Goal: Task Accomplishment & Management: Manage account settings

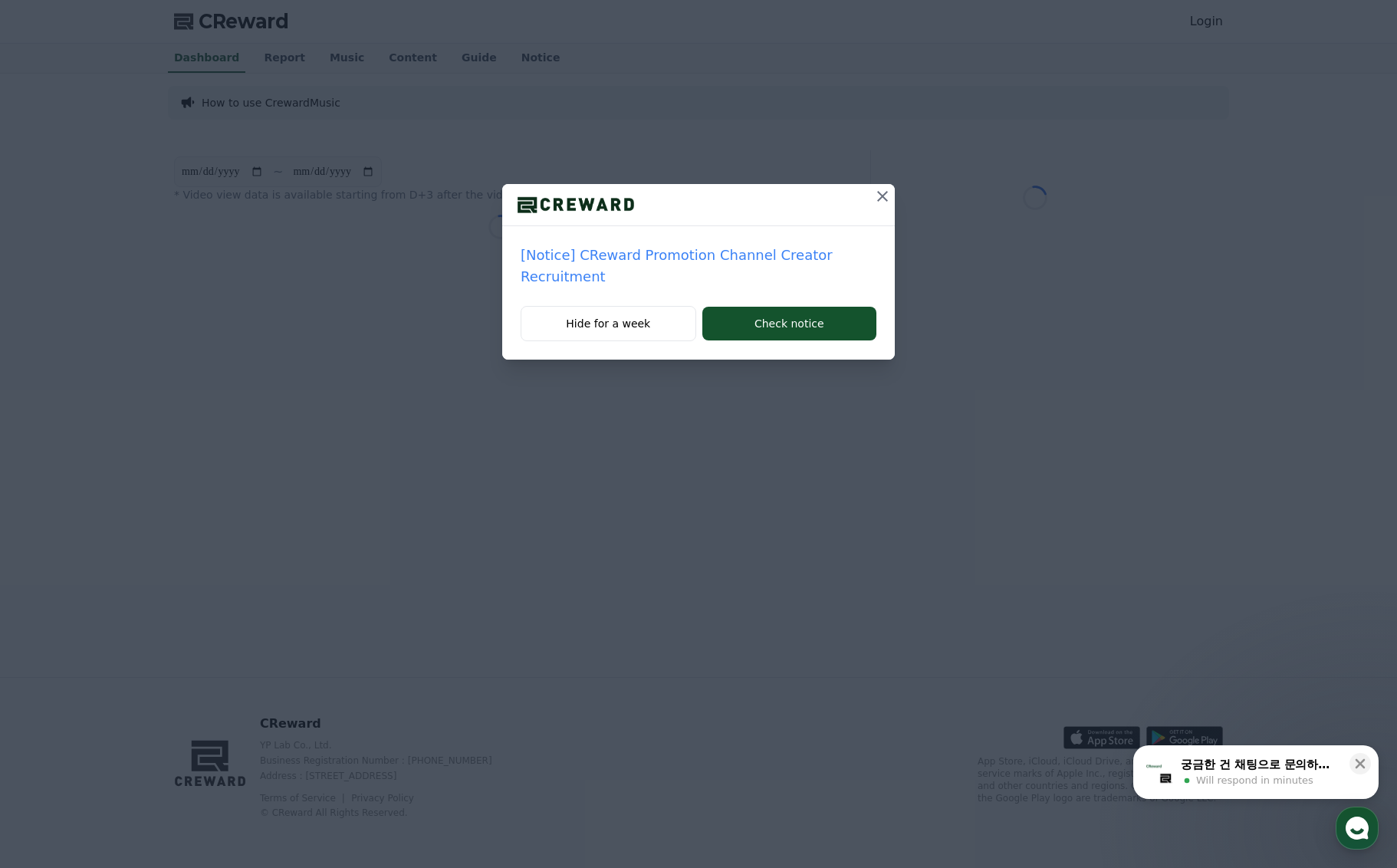
click at [878, 201] on icon at bounding box center [882, 196] width 18 height 18
click at [881, 196] on icon at bounding box center [882, 195] width 10 height 10
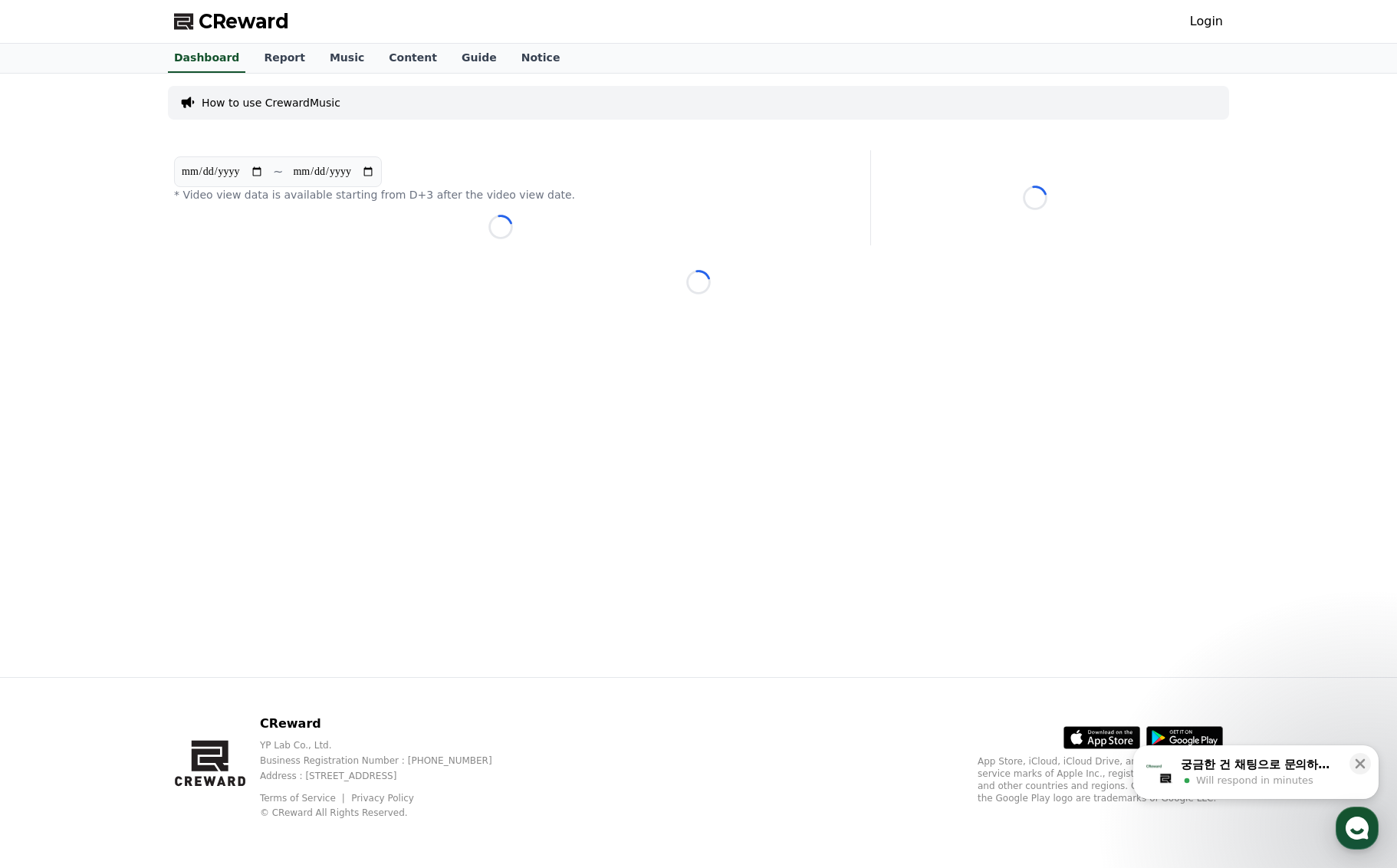
click at [1210, 25] on link "Login" at bounding box center [1206, 21] width 33 height 18
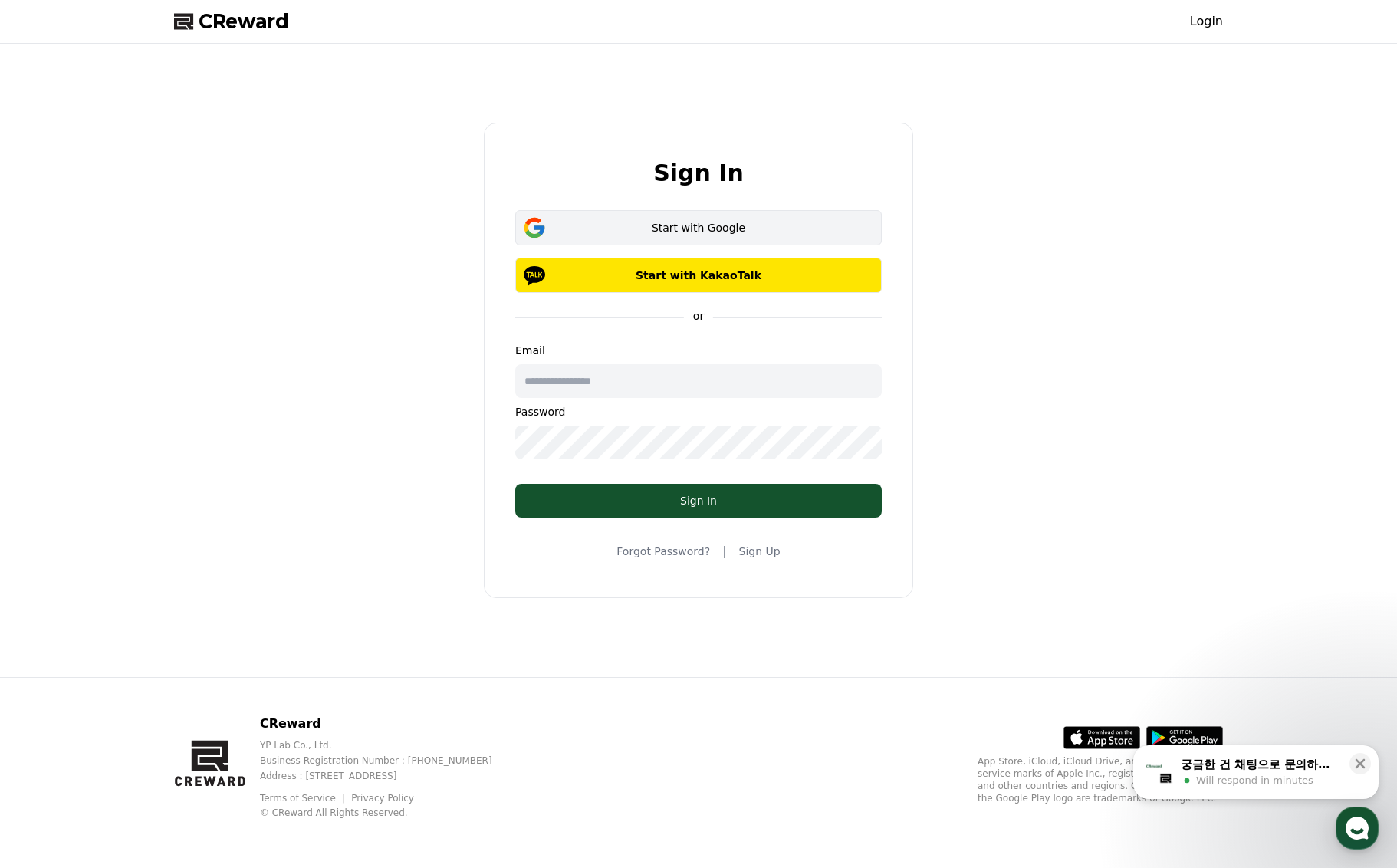
click at [702, 223] on div "Start with Google" at bounding box center [699, 227] width 322 height 15
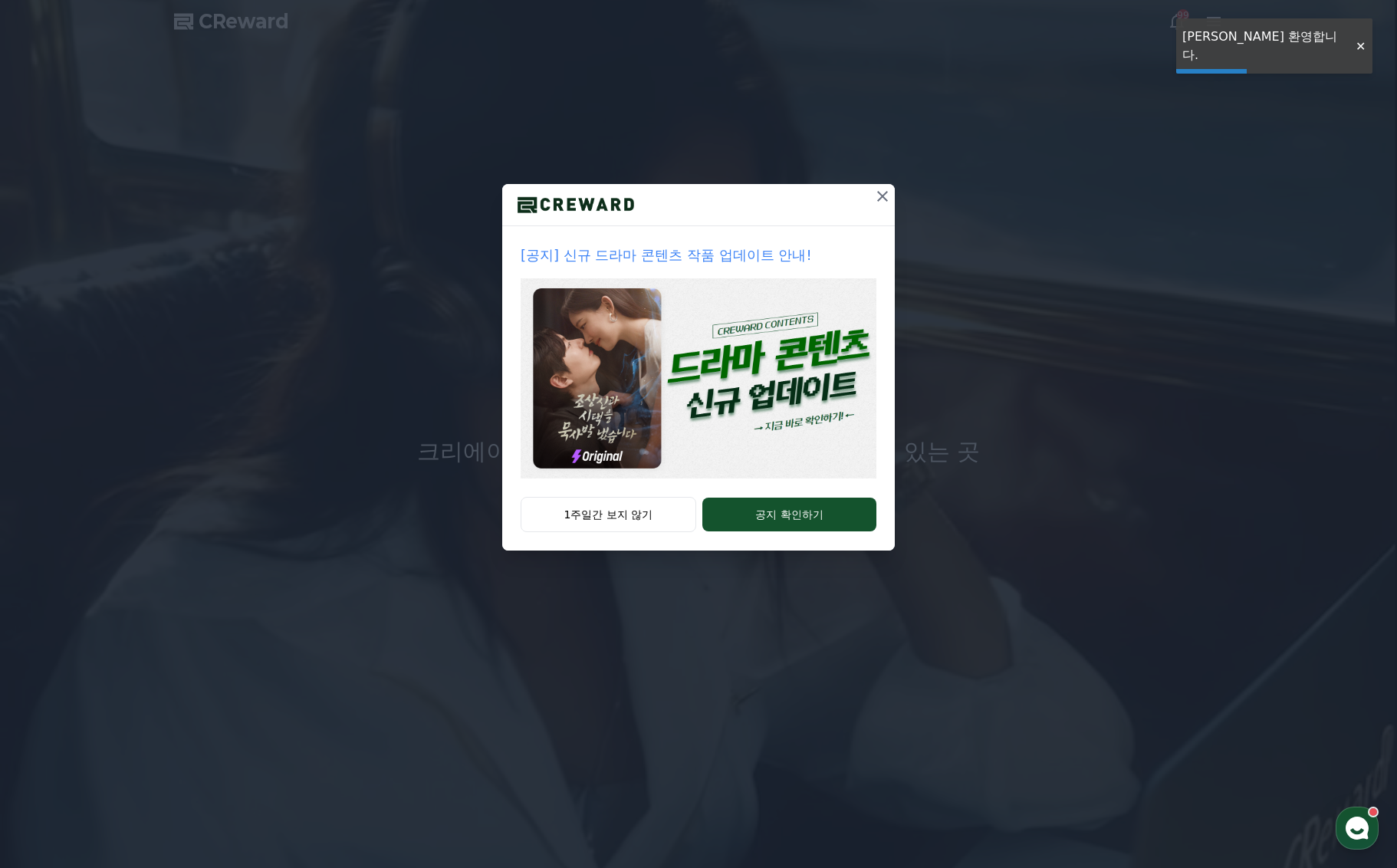
click at [880, 201] on icon at bounding box center [882, 196] width 18 height 18
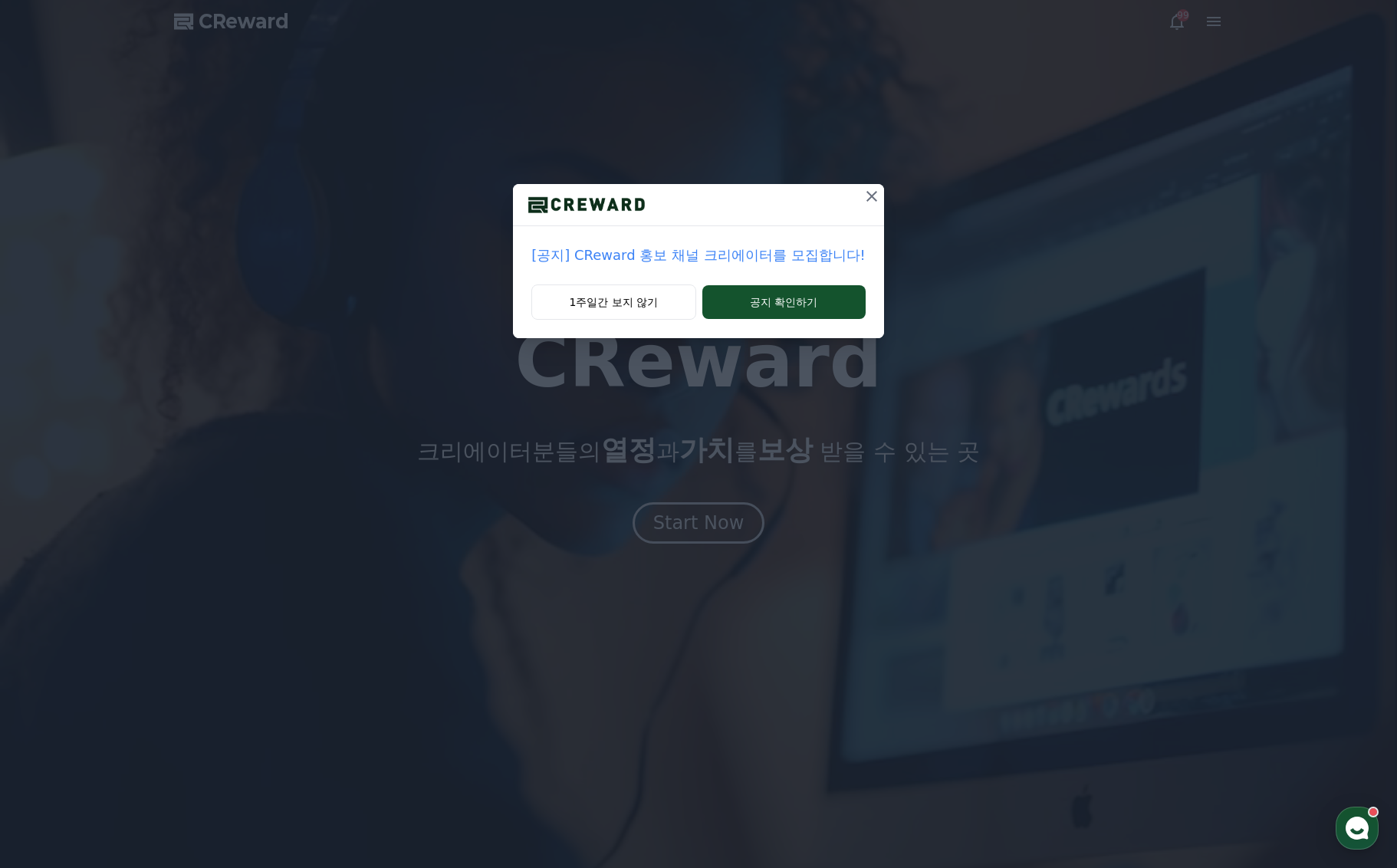
click at [862, 199] on icon at bounding box center [871, 196] width 18 height 18
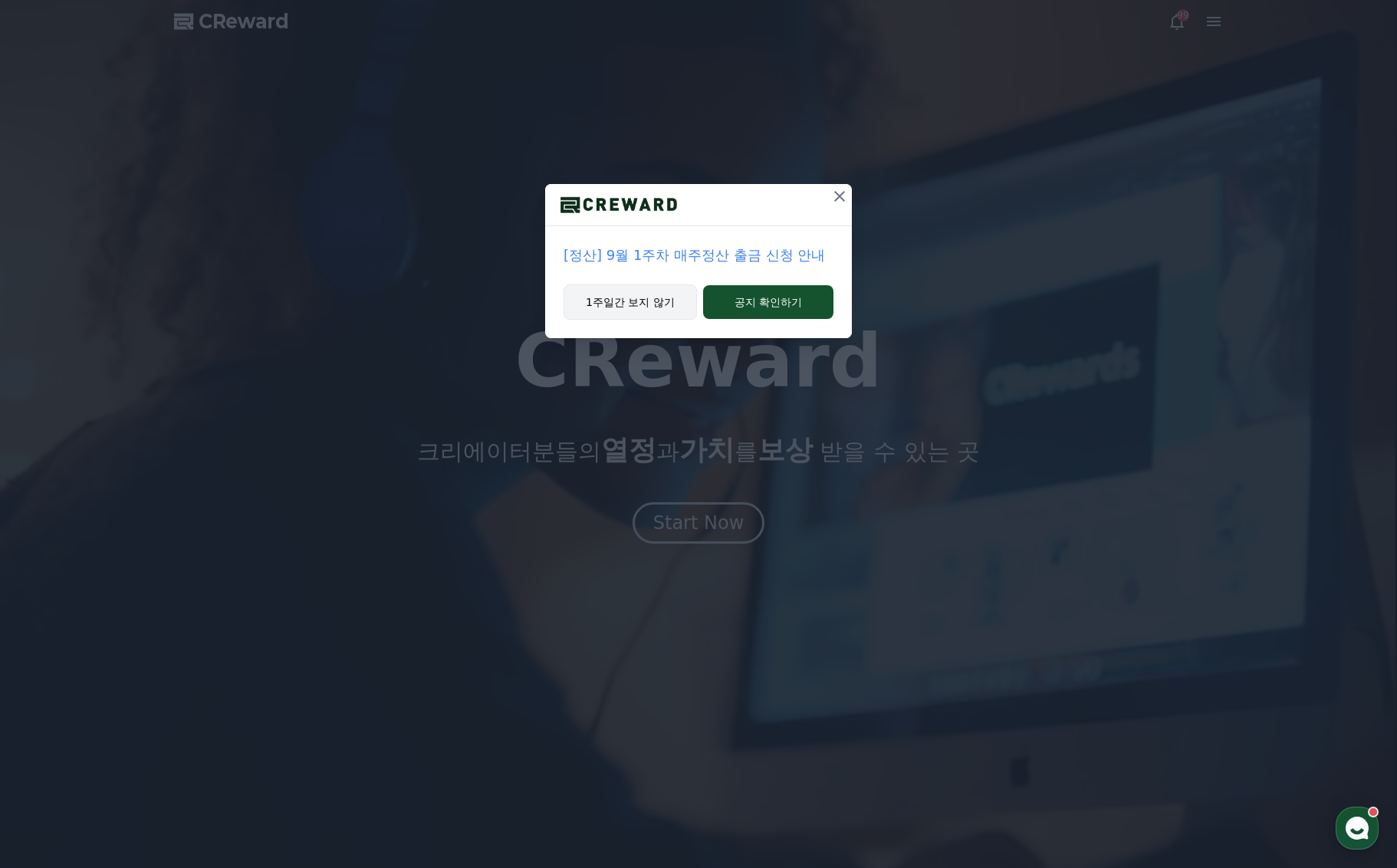
click at [664, 306] on button "1주일간 보지 않기" at bounding box center [629, 302] width 133 height 35
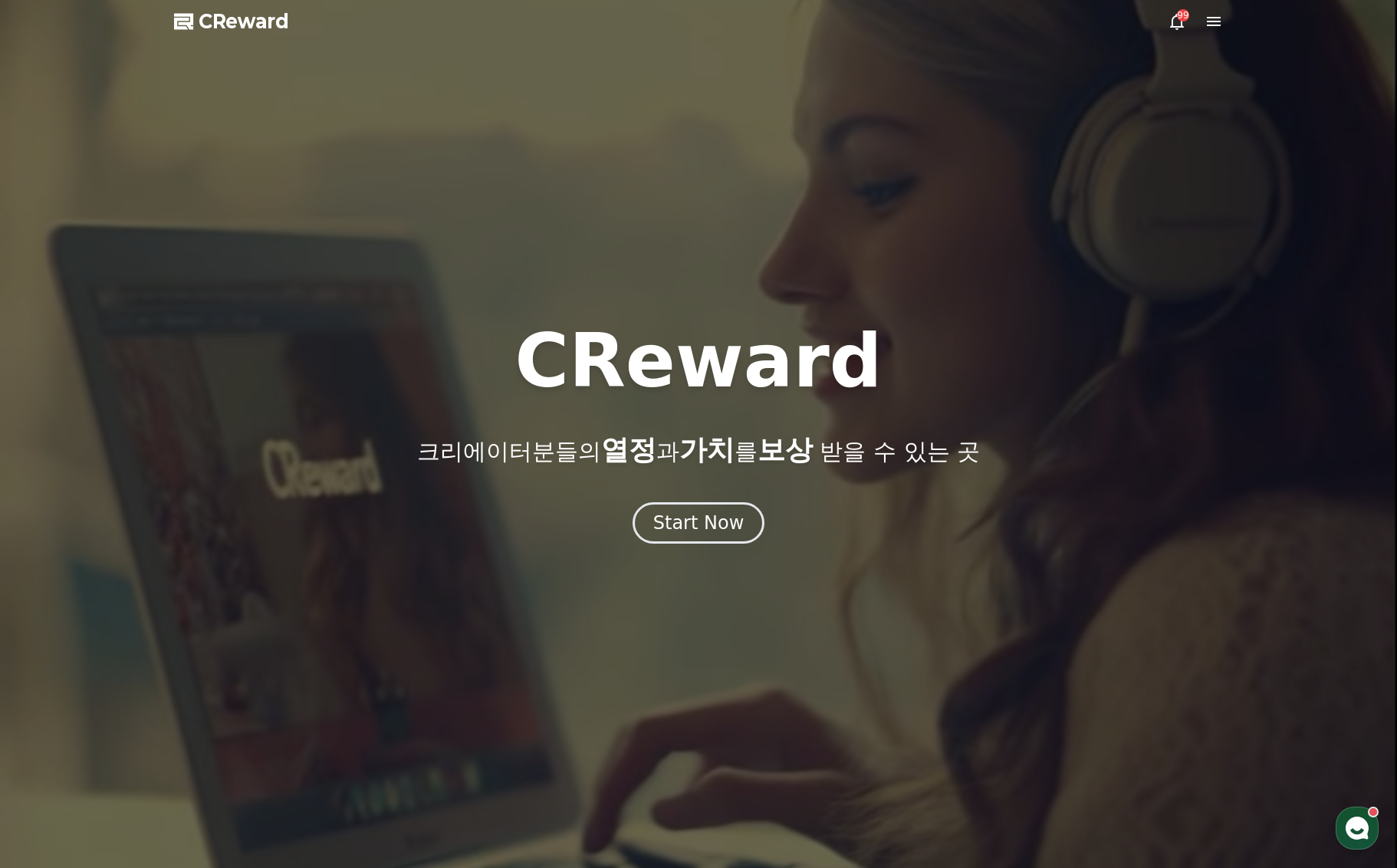
click at [1217, 26] on icon at bounding box center [1213, 22] width 14 height 10
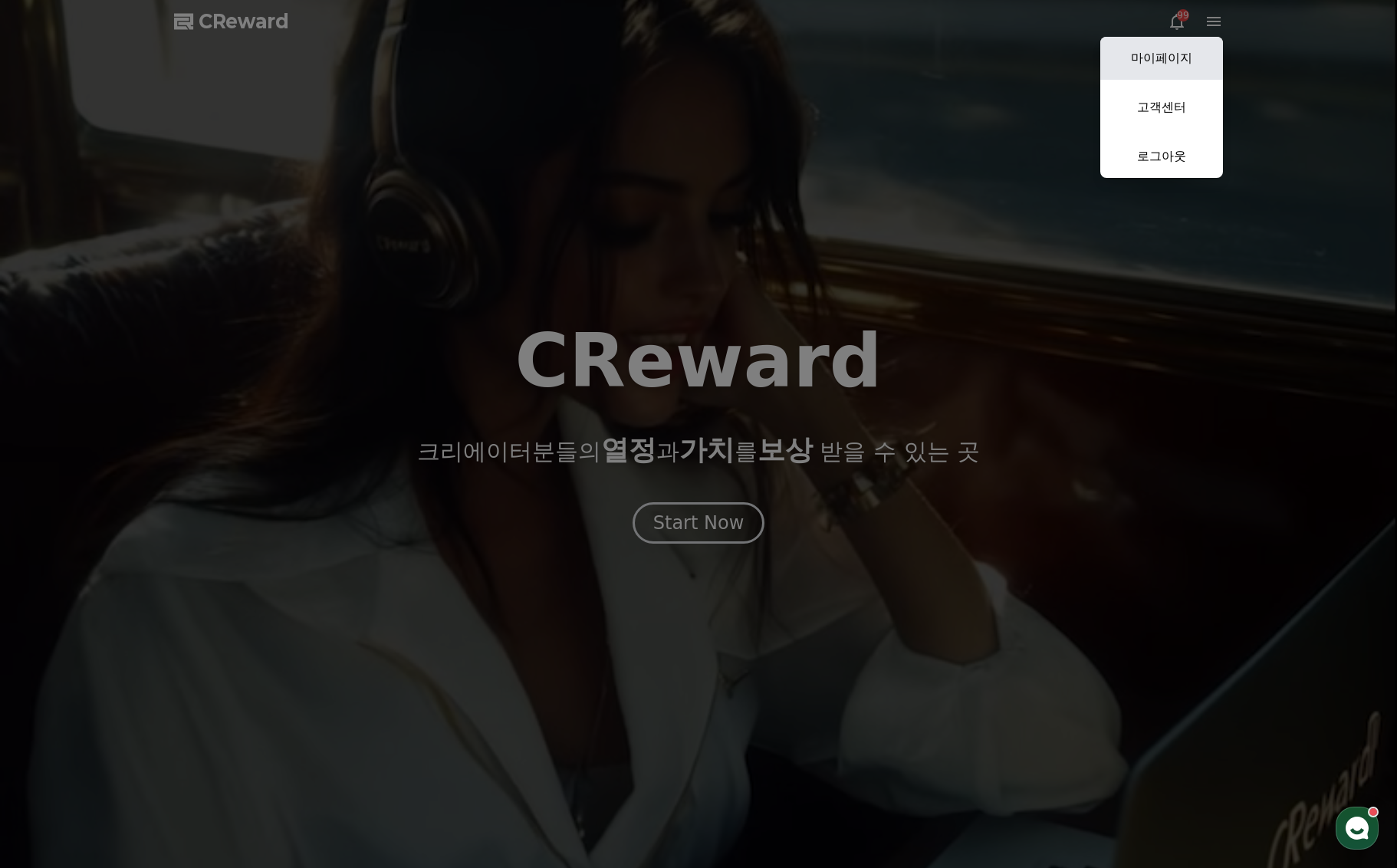
click at [1176, 63] on link "마이페이지" at bounding box center [1162, 58] width 123 height 43
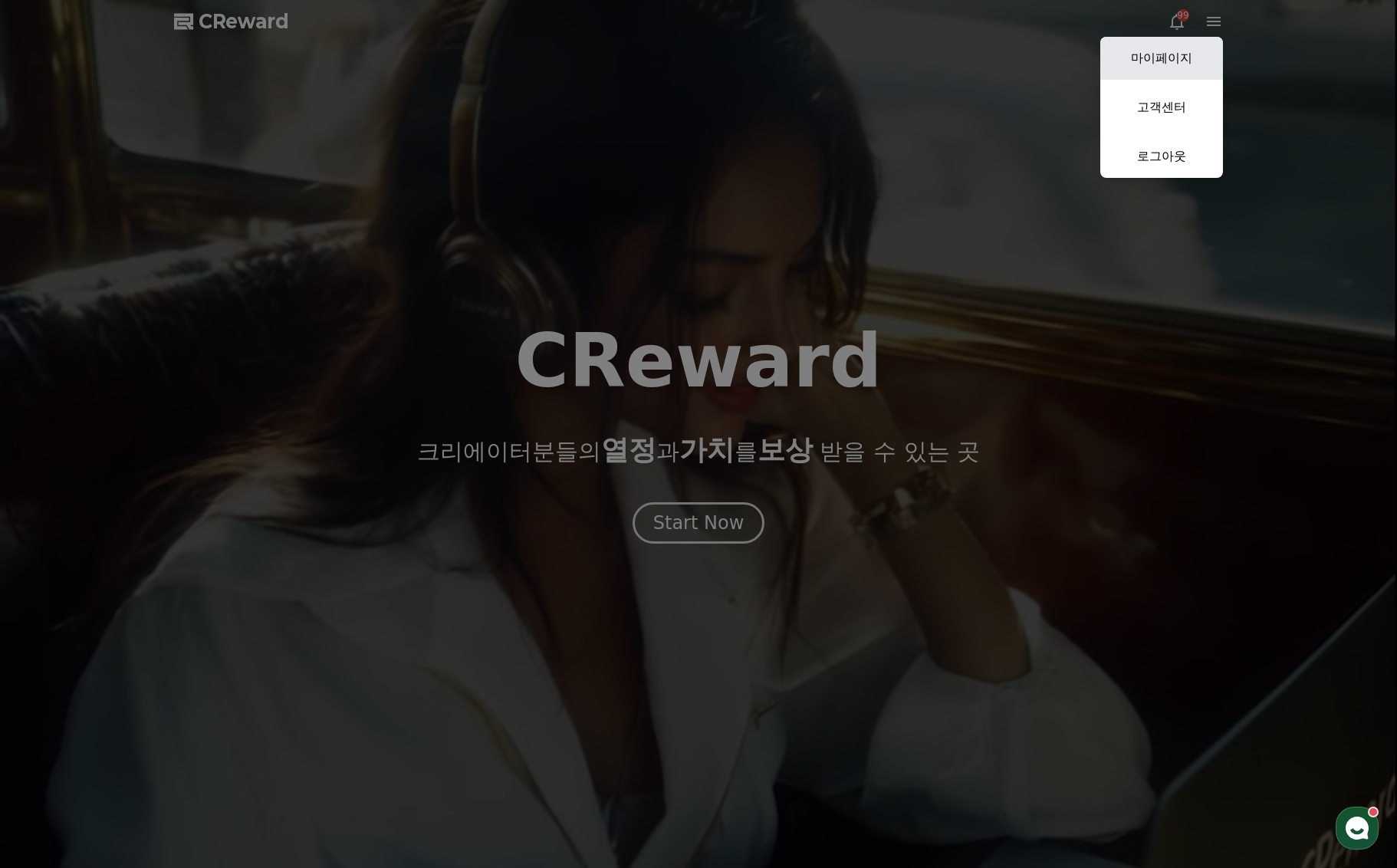
select select "**********"
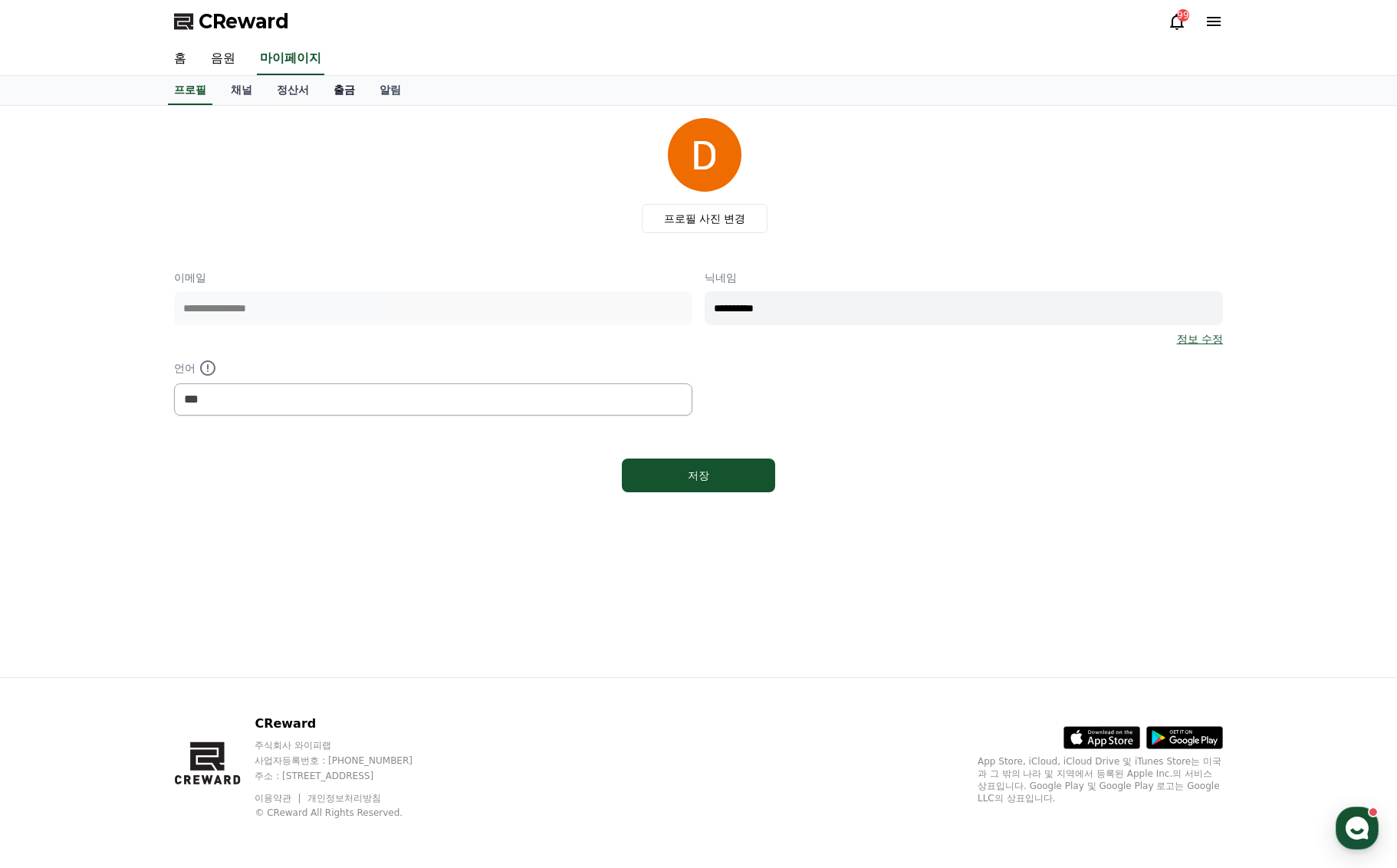
click at [326, 89] on link "출금" at bounding box center [345, 90] width 46 height 30
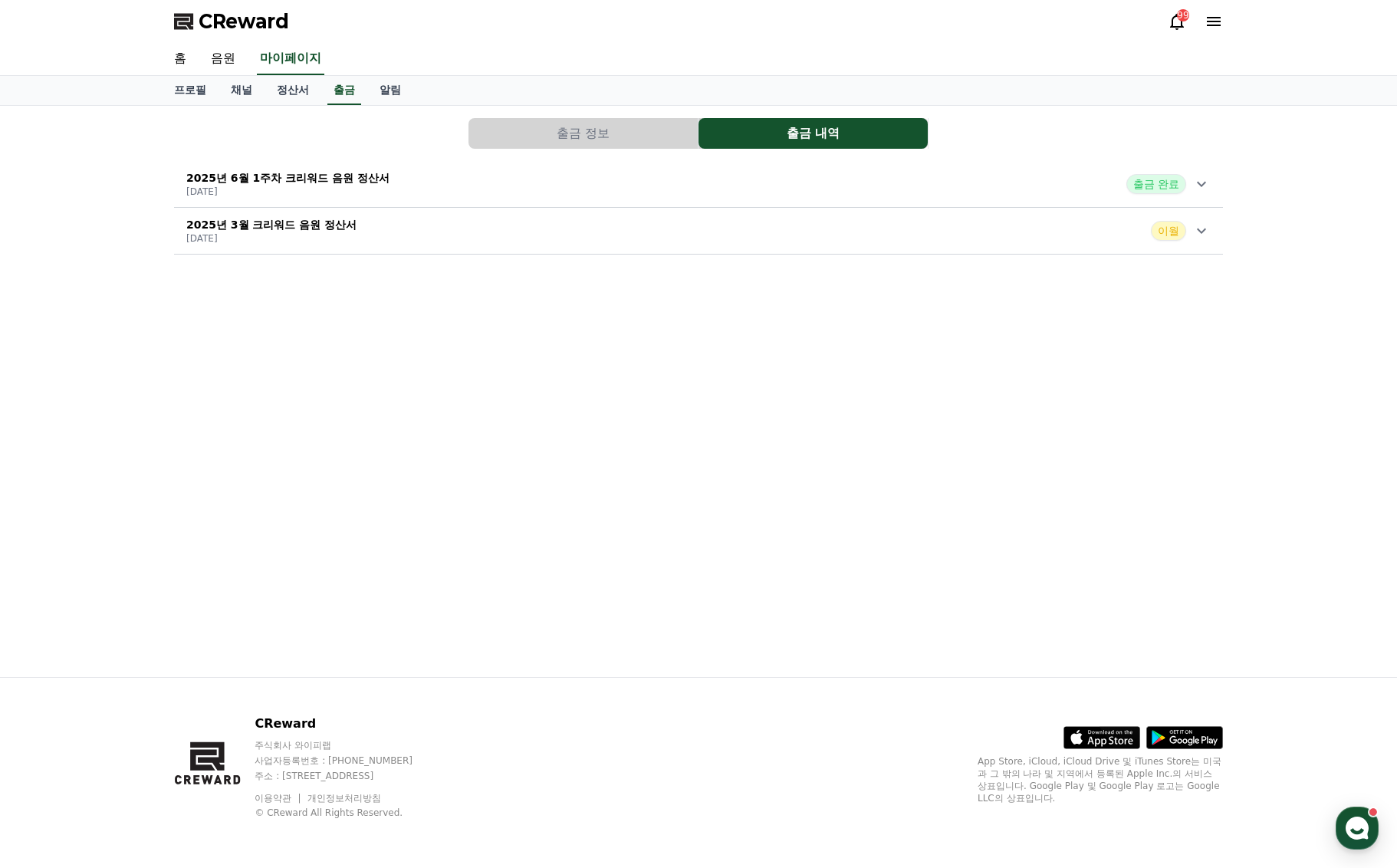
click at [602, 145] on button "출금 정보" at bounding box center [582, 133] width 229 height 30
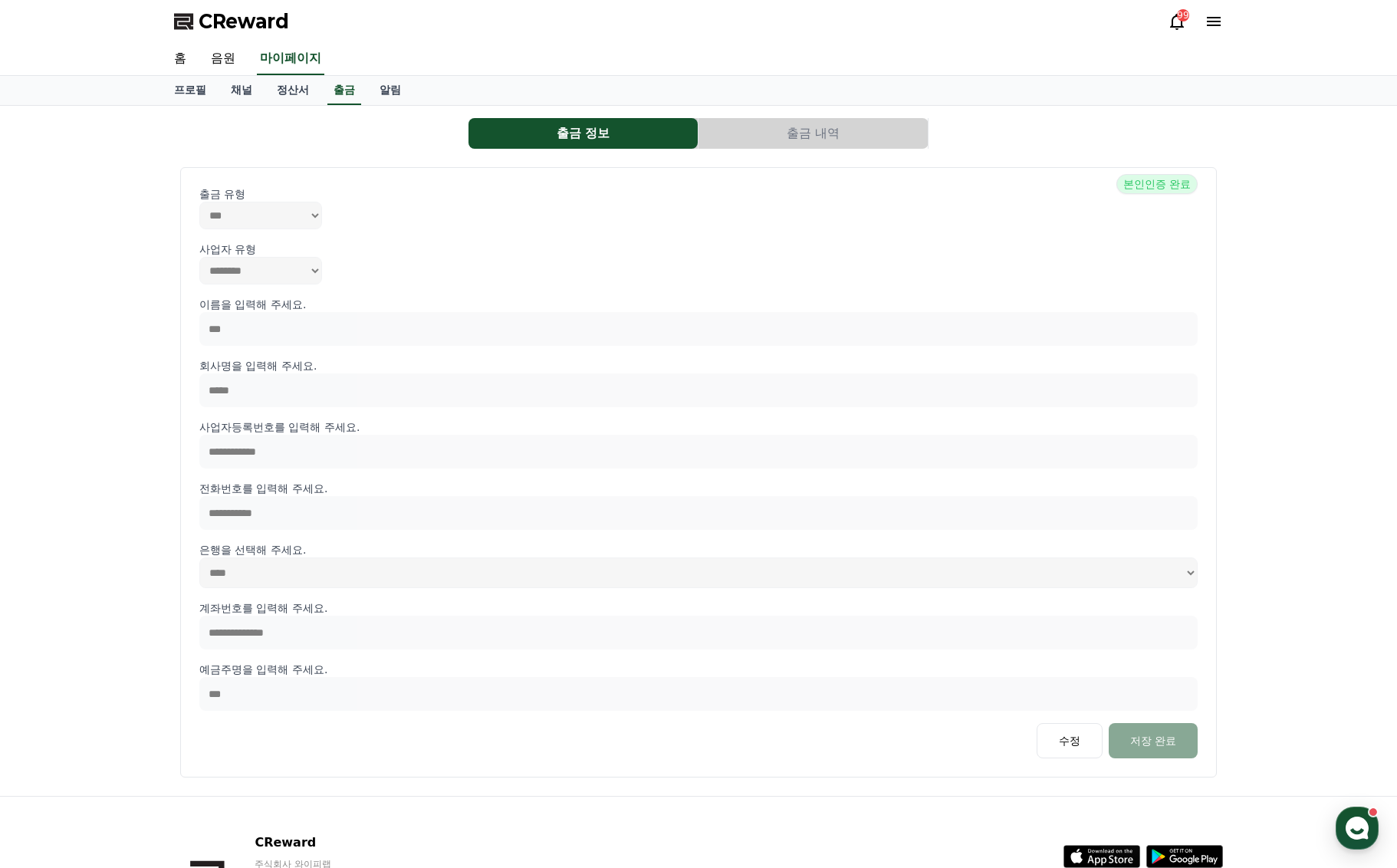
click at [857, 132] on button "출금 내역" at bounding box center [813, 133] width 229 height 30
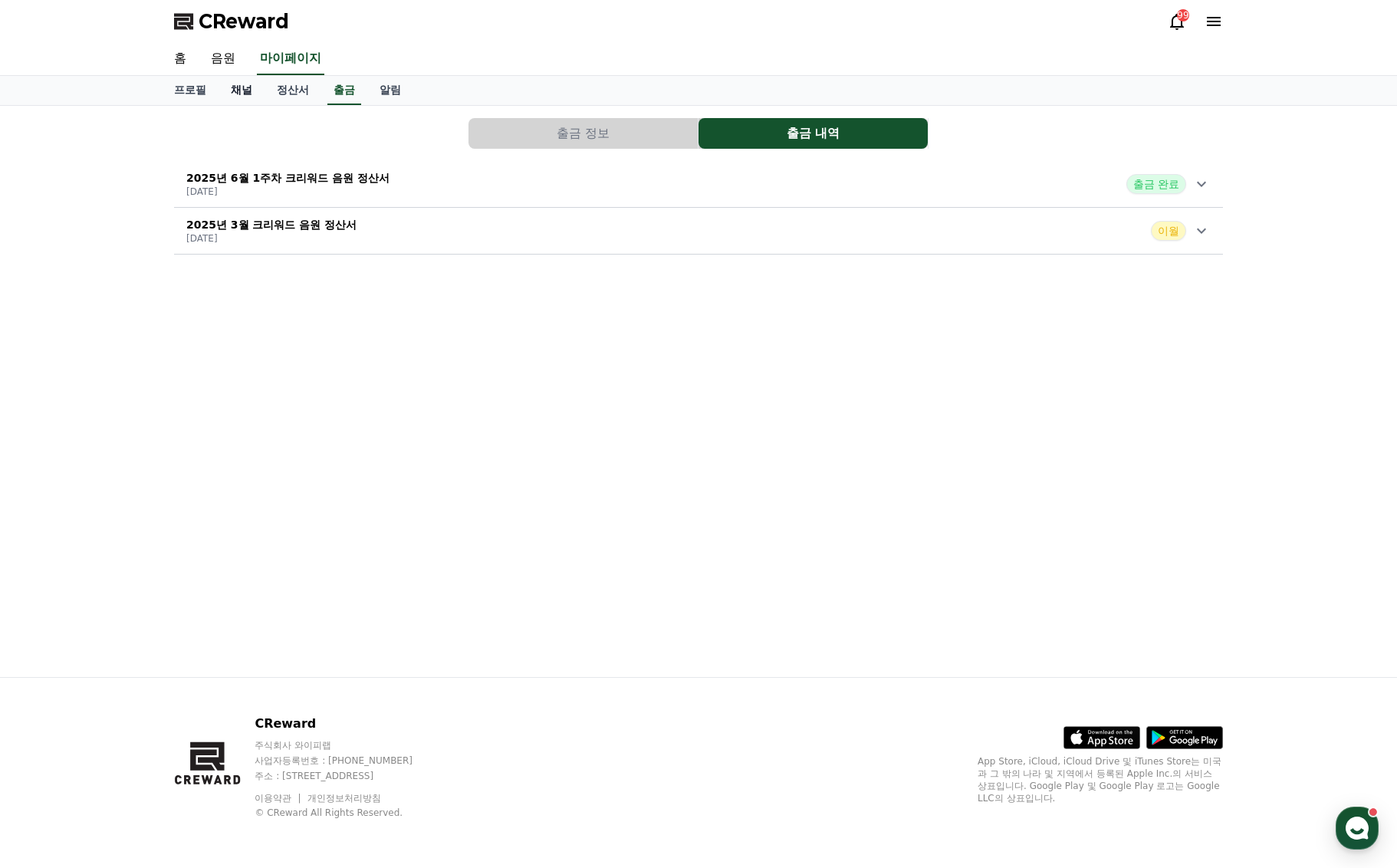
click at [226, 89] on link "채널" at bounding box center [242, 90] width 46 height 30
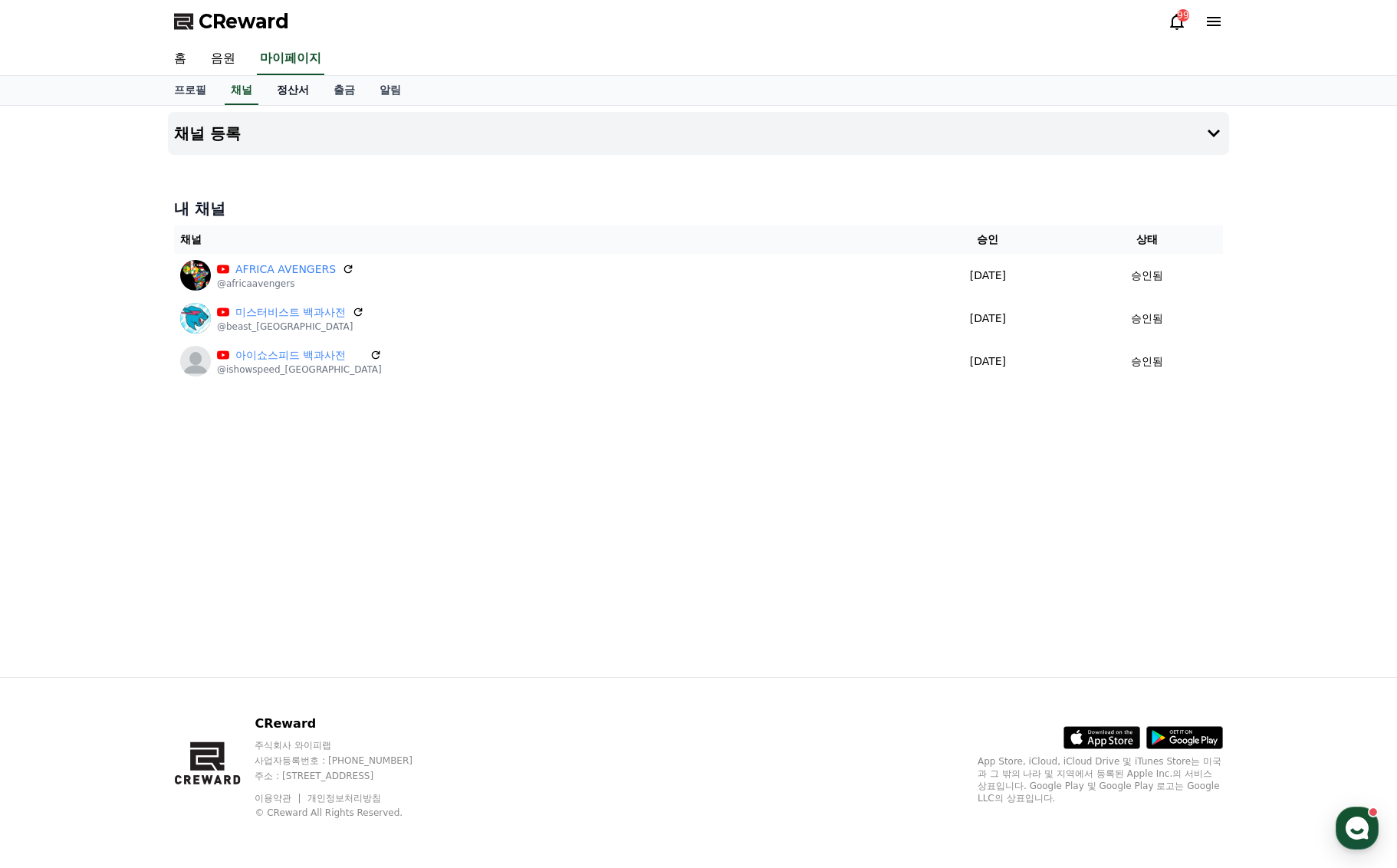
click at [266, 89] on link "정산서" at bounding box center [293, 90] width 57 height 30
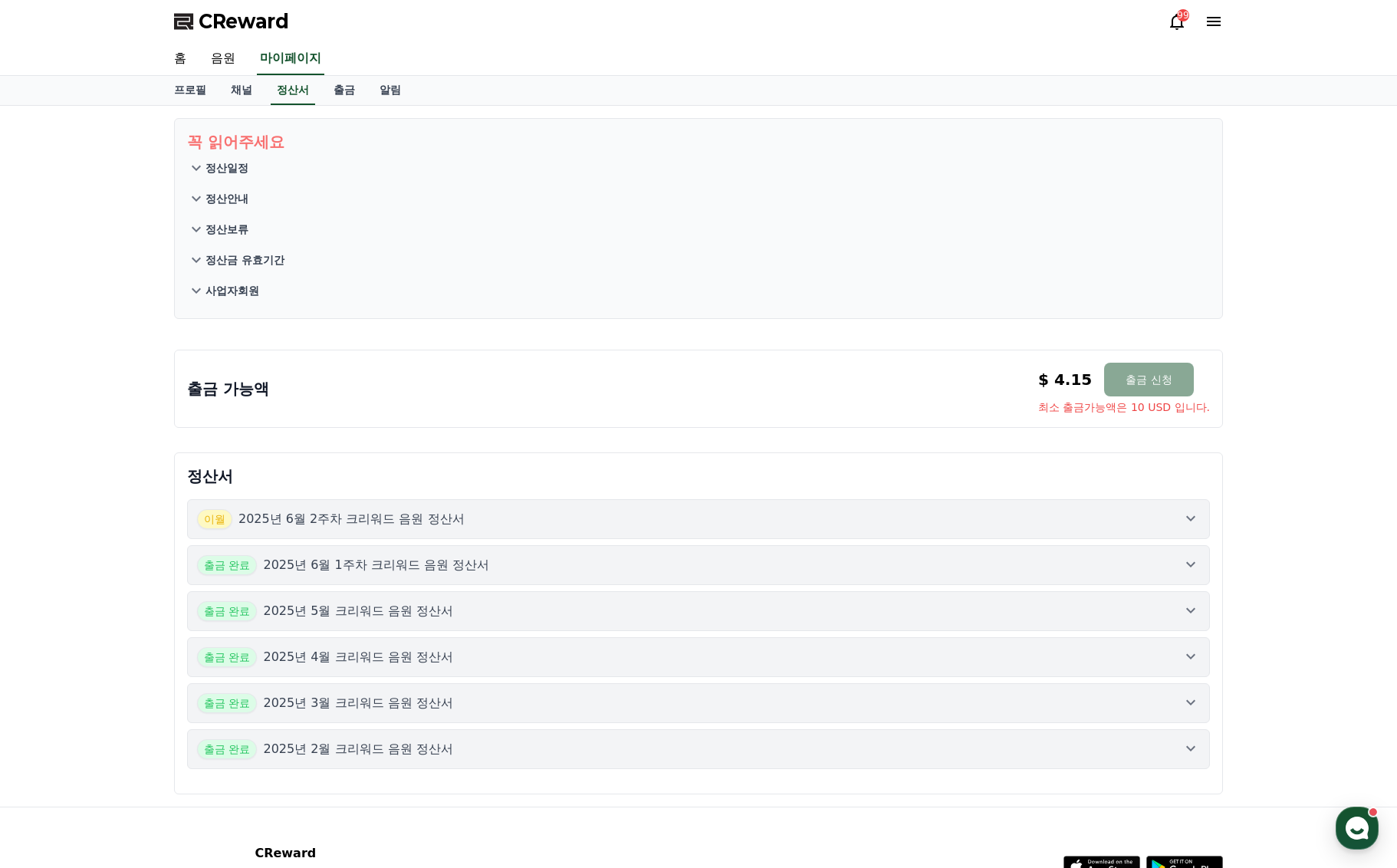
drag, startPoint x: 1227, startPoint y: 475, endPoint x: 1293, endPoint y: 535, distance: 89.2
click at [1281, 558] on div "꼭 읽어주세요 정산일정 정산안내 정산보류 정산금 유효기간 사업자회원 출금 가능액 $ 4.15 출금 신청 최소 출금가능액은 10 USD 입니다.…" at bounding box center [698, 456] width 1397 height 700
click at [1315, 439] on div "꼭 읽어주세요 정산일정 정산안내 정산보류 정산금 유효기간 사업자회원 출금 가능액 $ 4.15 출금 신청 최소 출금가능액은 10 USD 입니다.…" at bounding box center [698, 456] width 1397 height 700
